Goal: Use online tool/utility: Utilize a website feature to perform a specific function

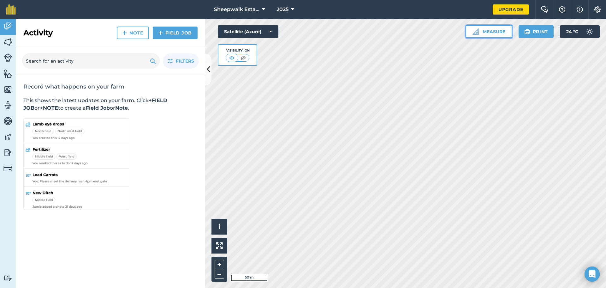
click at [490, 35] on button "Measure" at bounding box center [489, 31] width 47 height 13
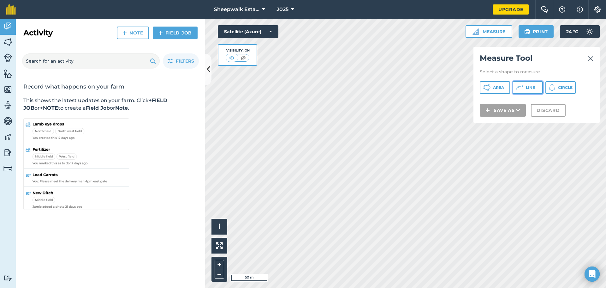
click at [522, 91] on icon at bounding box center [520, 88] width 8 height 8
